Goal: Check status

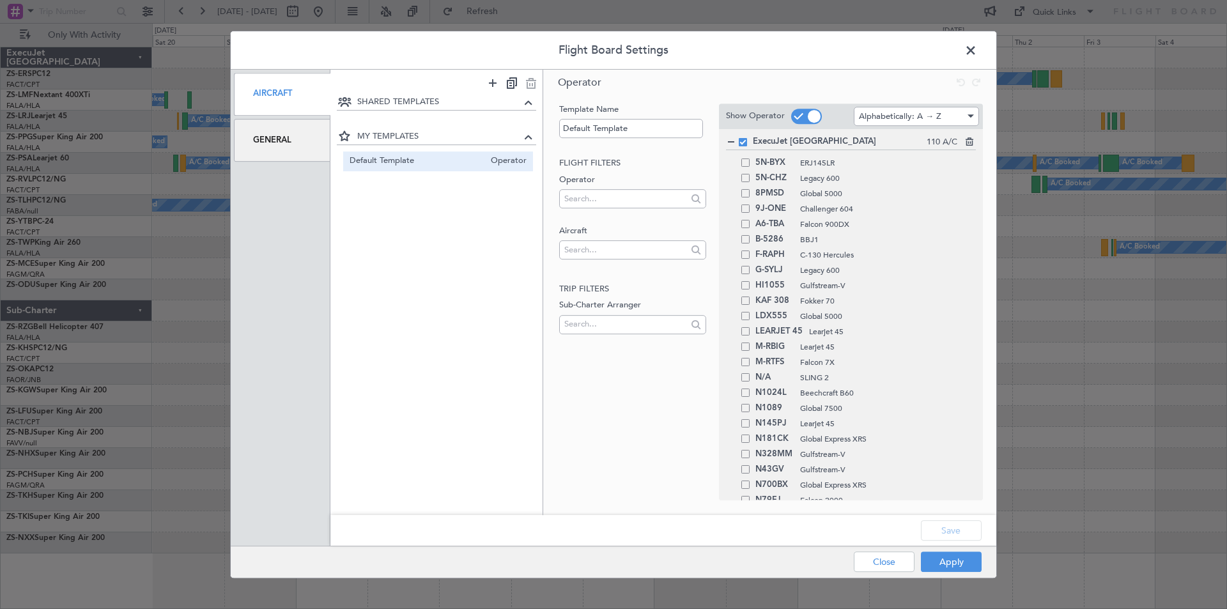
click at [263, 138] on div "General" at bounding box center [282, 140] width 97 height 43
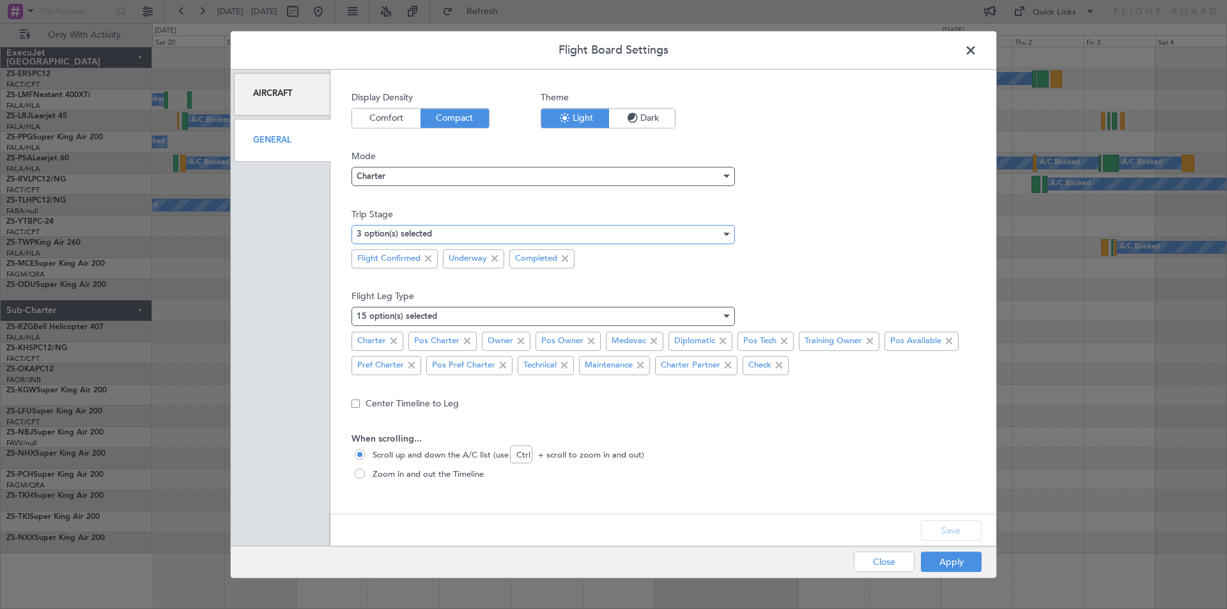
click at [415, 231] on mat-select-trigger "3 option(s) selected" at bounding box center [394, 235] width 75 height 8
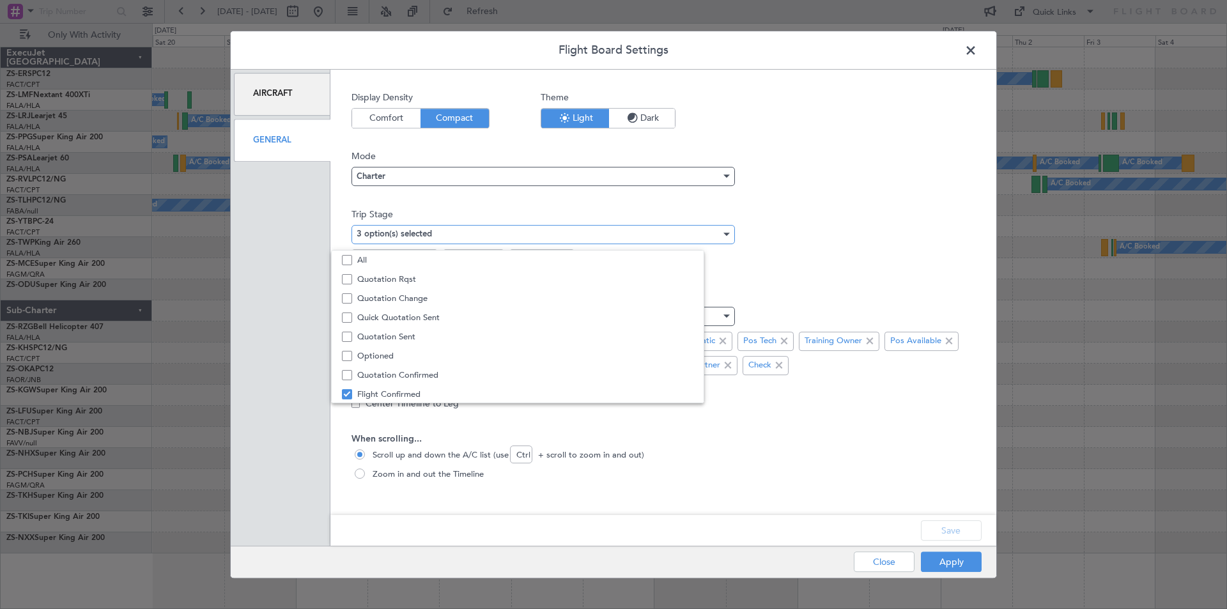
scroll to position [40, 0]
click at [384, 294] on span "Quotation Sent" at bounding box center [545, 297] width 377 height 19
click at [867, 427] on div at bounding box center [613, 304] width 1227 height 609
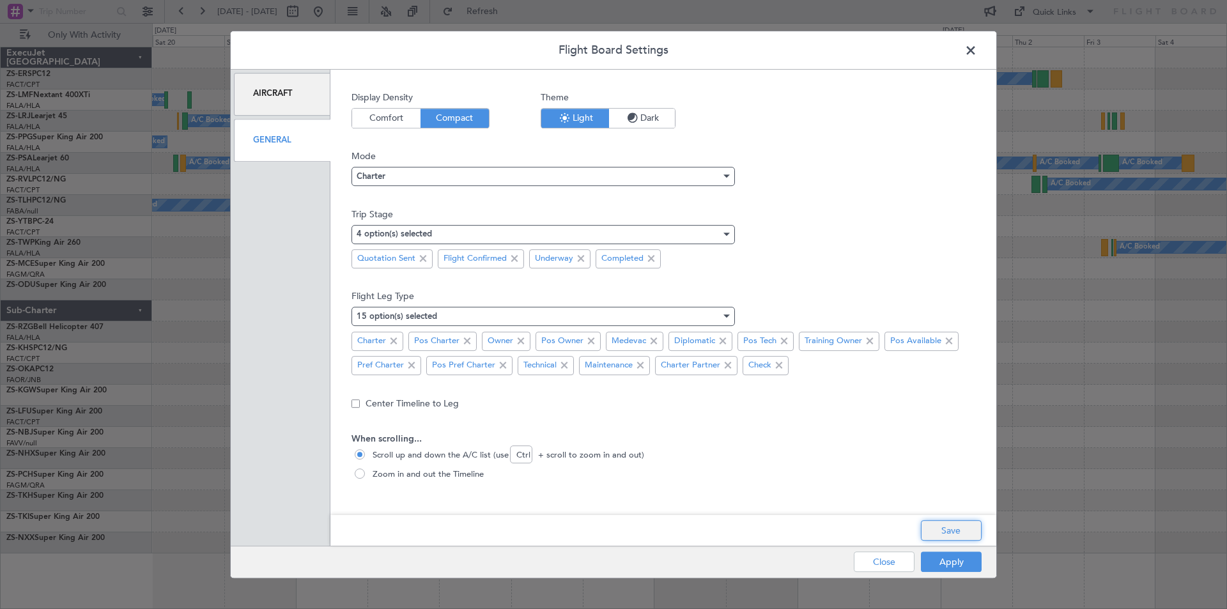
click at [960, 533] on button "Save" at bounding box center [951, 530] width 61 height 20
click at [940, 566] on button "Apply" at bounding box center [951, 562] width 61 height 20
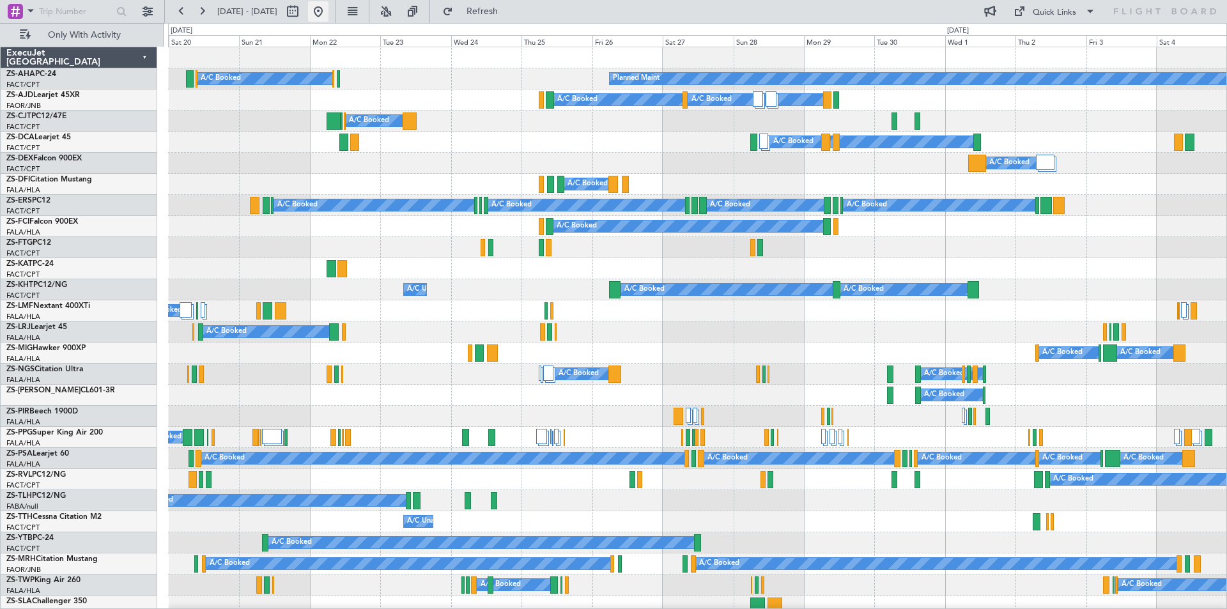
click at [329, 7] on button at bounding box center [318, 11] width 20 height 20
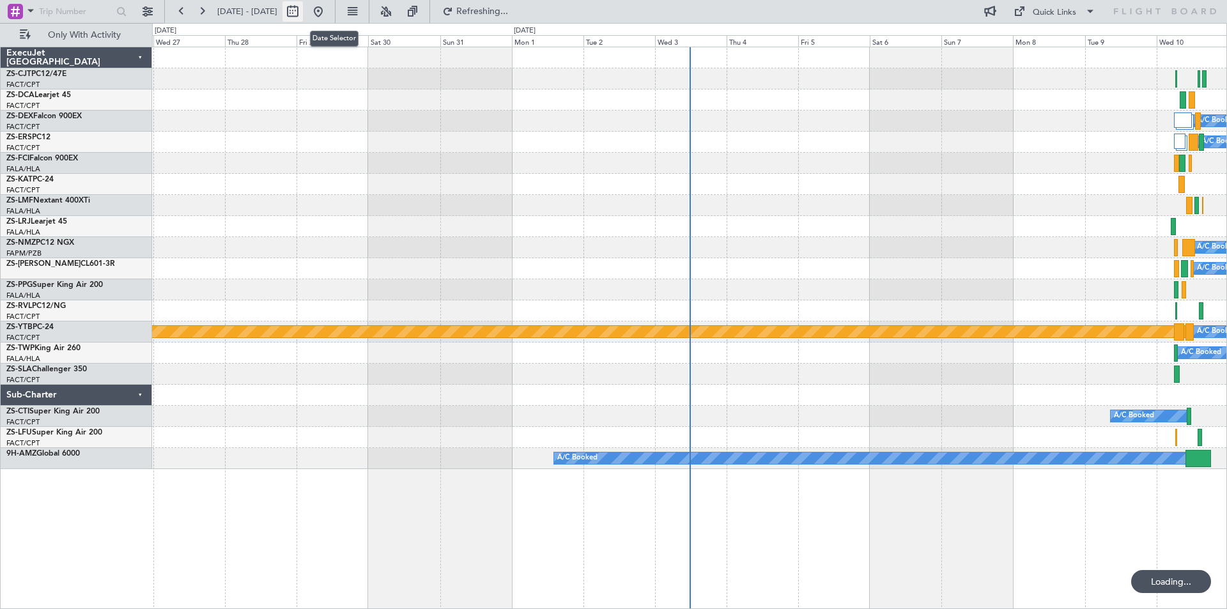
click at [303, 10] on button at bounding box center [293, 11] width 20 height 20
select select "8"
select select "2025"
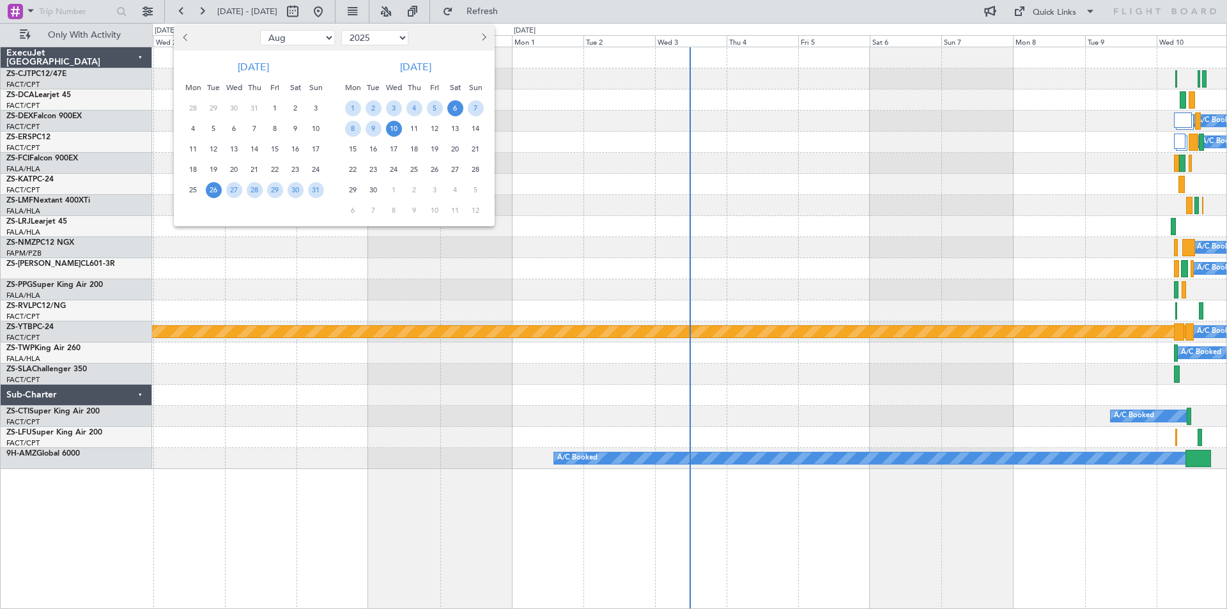
click at [454, 109] on span "6" at bounding box center [456, 108] width 16 height 16
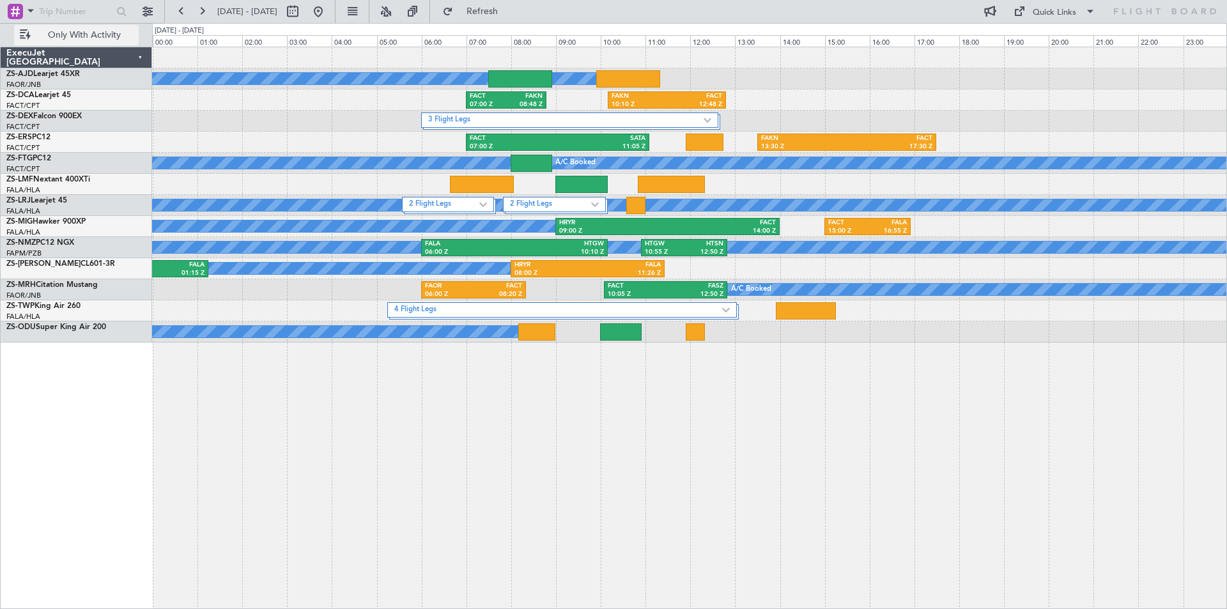
click at [73, 40] on span "Only With Activity" at bounding box center [84, 35] width 102 height 9
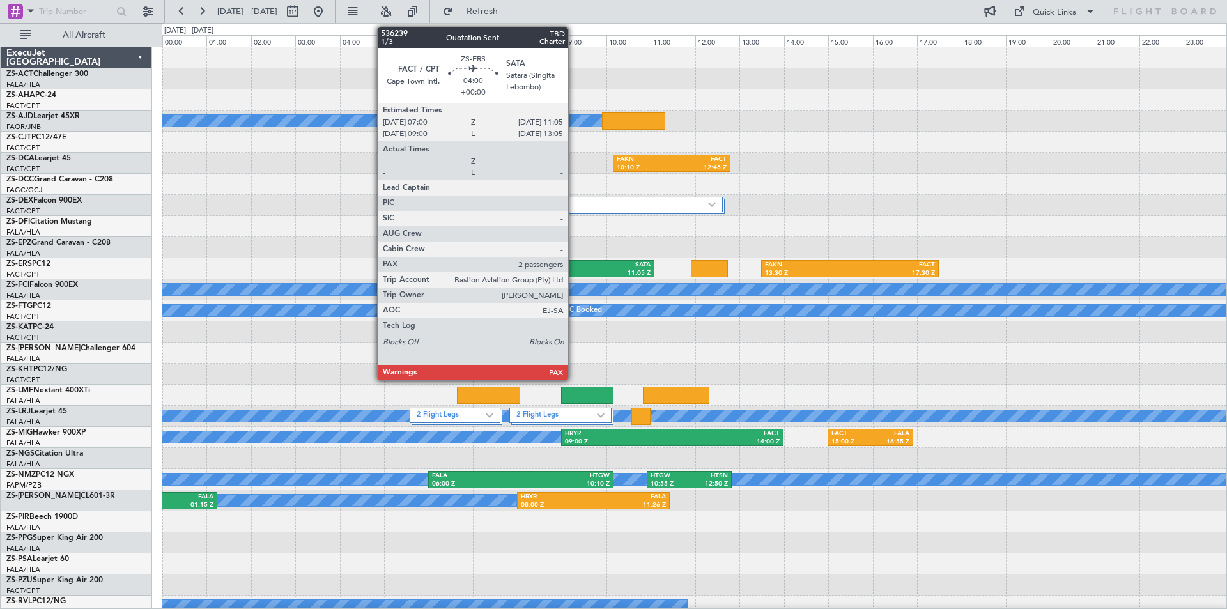
click at [574, 270] on div "11:05 Z" at bounding box center [607, 273] width 87 height 9
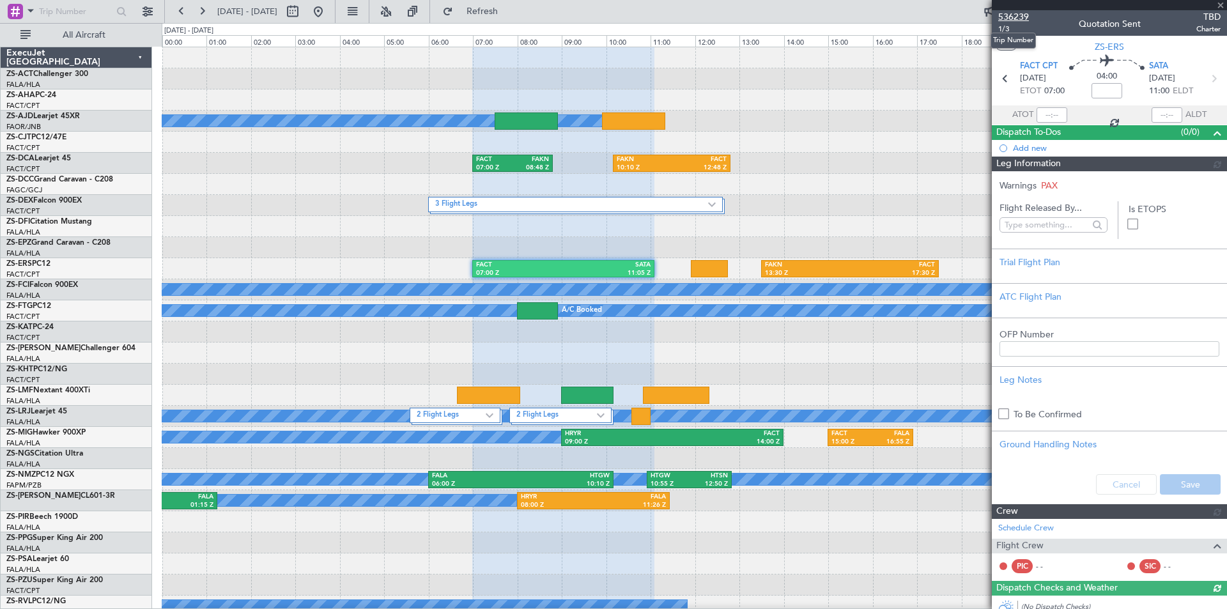
click at [1013, 16] on span "536239" at bounding box center [1014, 16] width 31 height 13
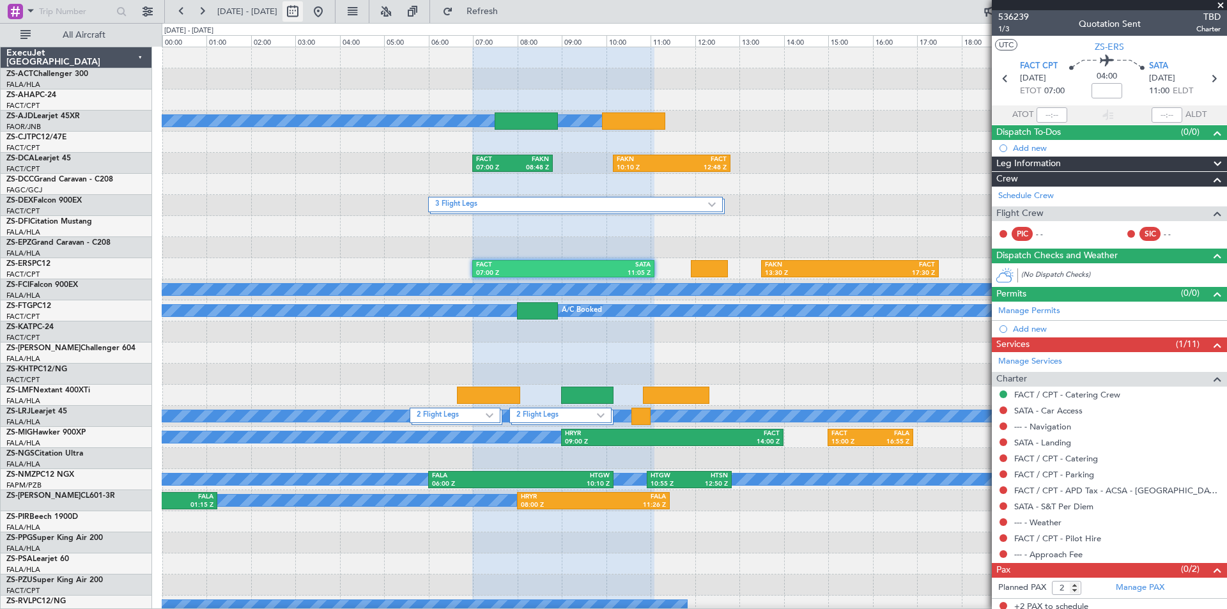
click at [303, 13] on button at bounding box center [293, 11] width 20 height 20
select select "9"
select select "2025"
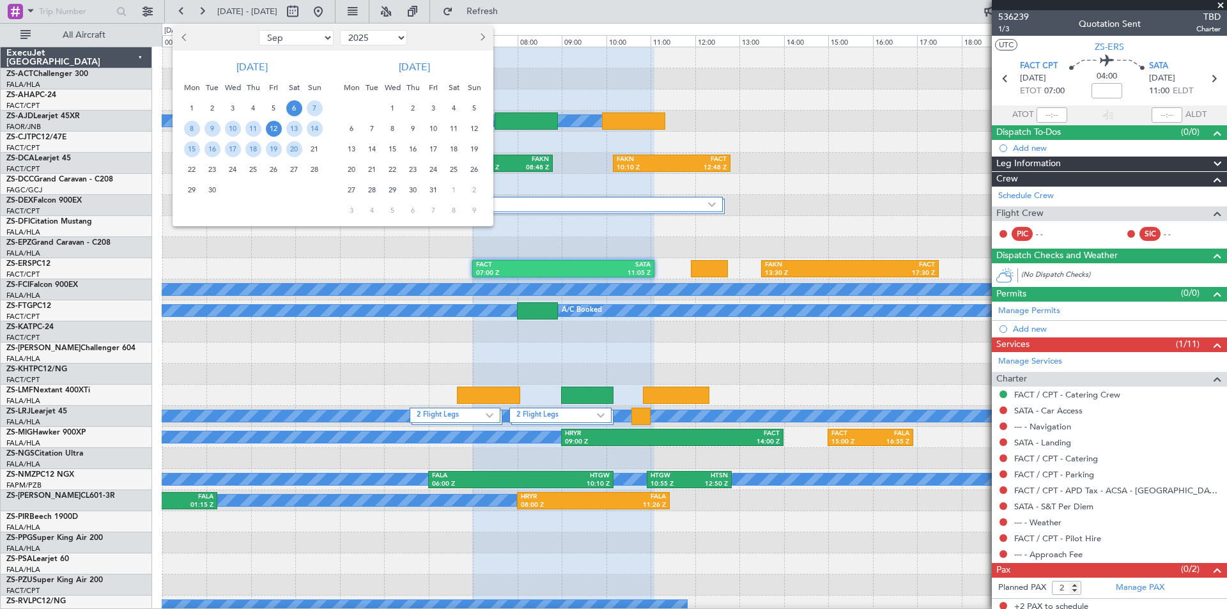
click at [269, 134] on span "12" at bounding box center [274, 129] width 16 height 16
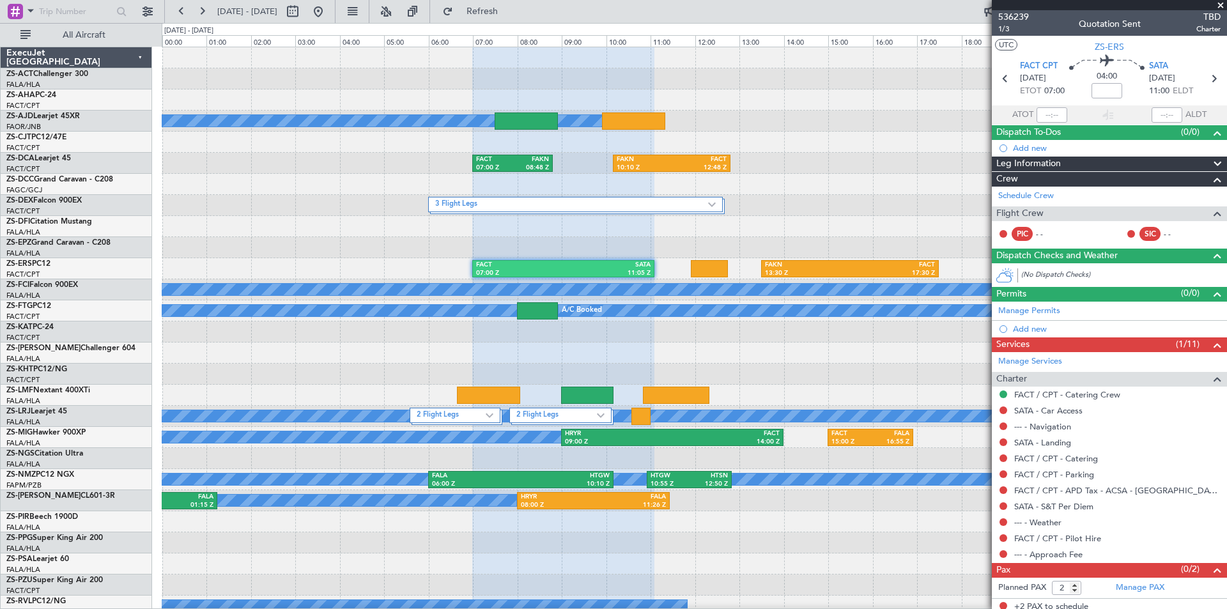
click at [269, 134] on span "12" at bounding box center [274, 129] width 16 height 16
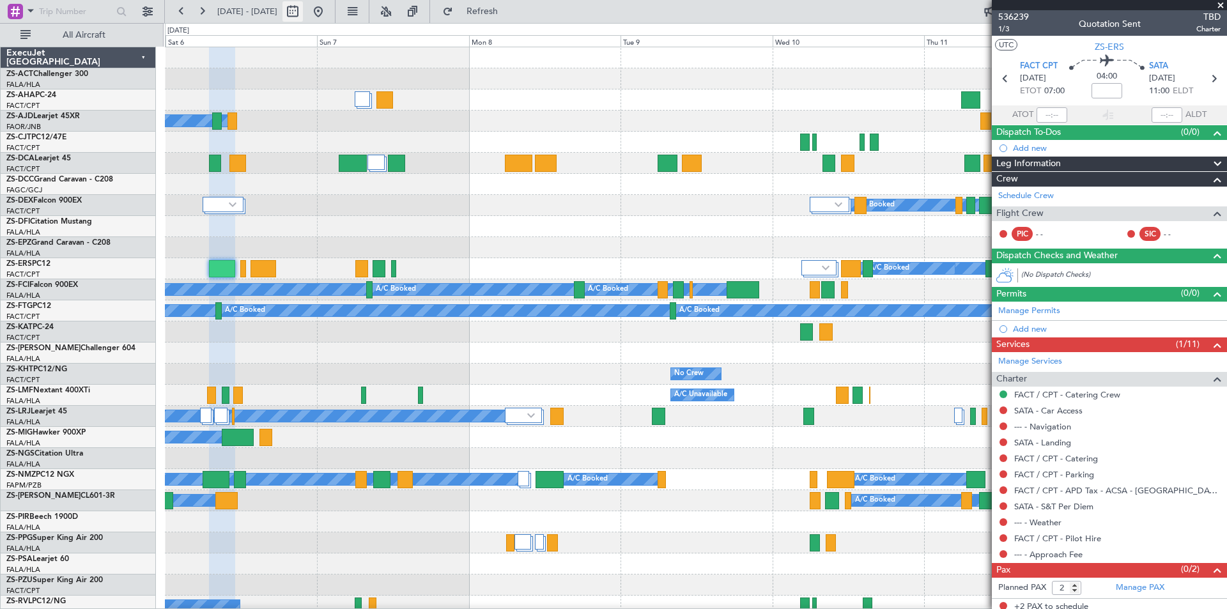
click at [303, 6] on button at bounding box center [293, 11] width 20 height 20
select select "9"
select select "2025"
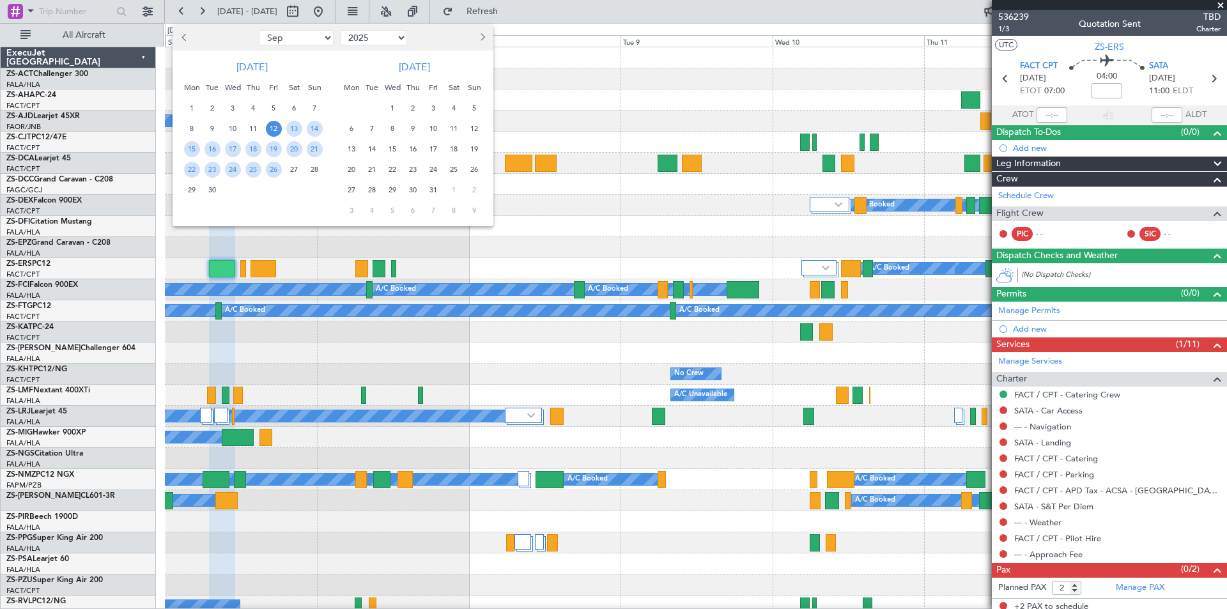
click at [276, 123] on span "12" at bounding box center [274, 129] width 16 height 16
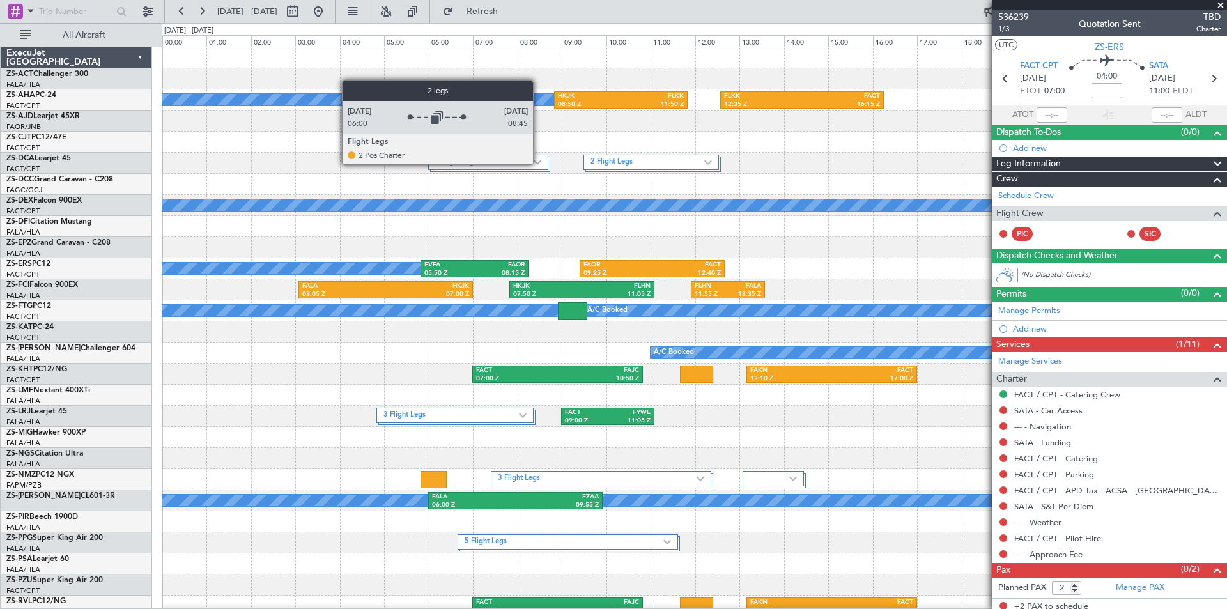
click at [539, 164] on img at bounding box center [538, 162] width 8 height 5
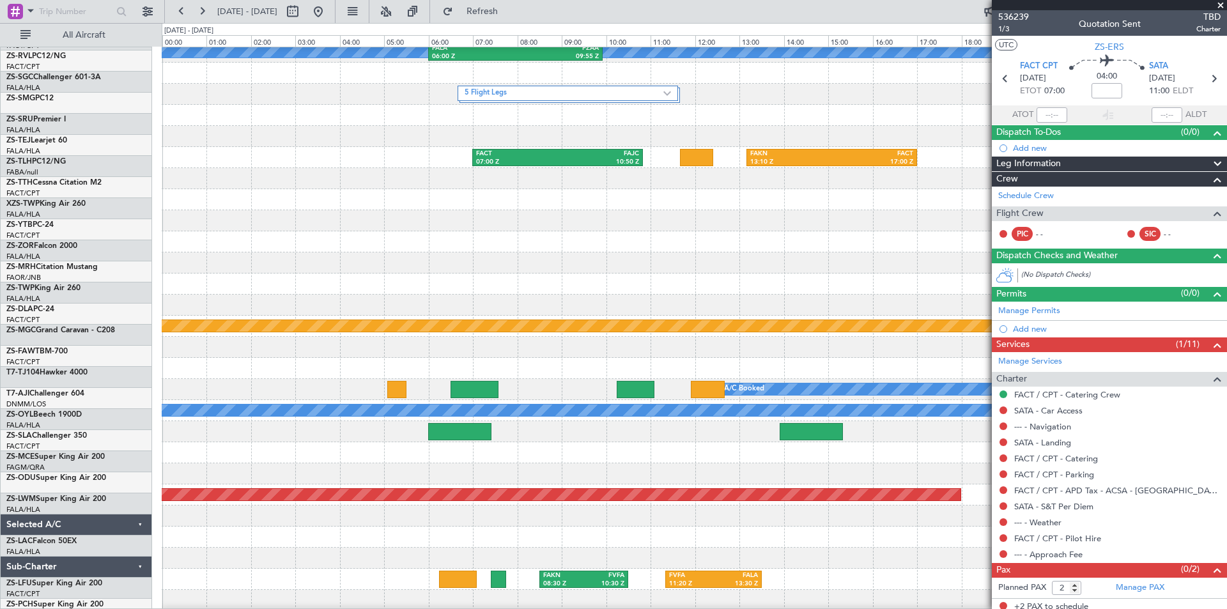
scroll to position [546, 0]
